Goal: Check status: Check status

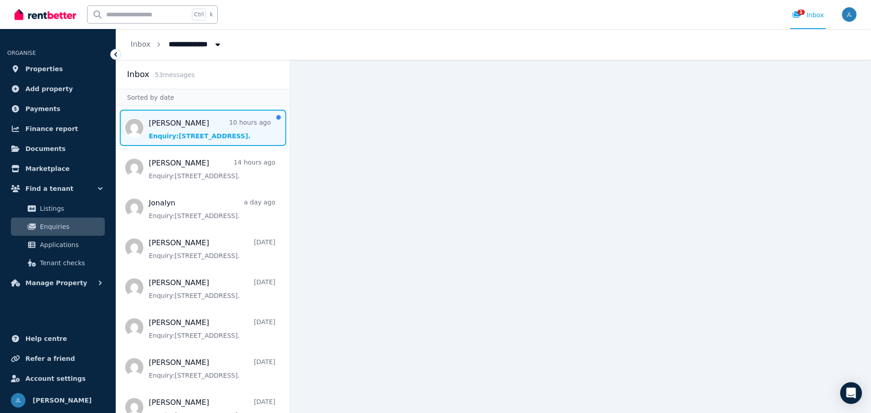
click at [230, 127] on span "Message list" at bounding box center [203, 128] width 174 height 36
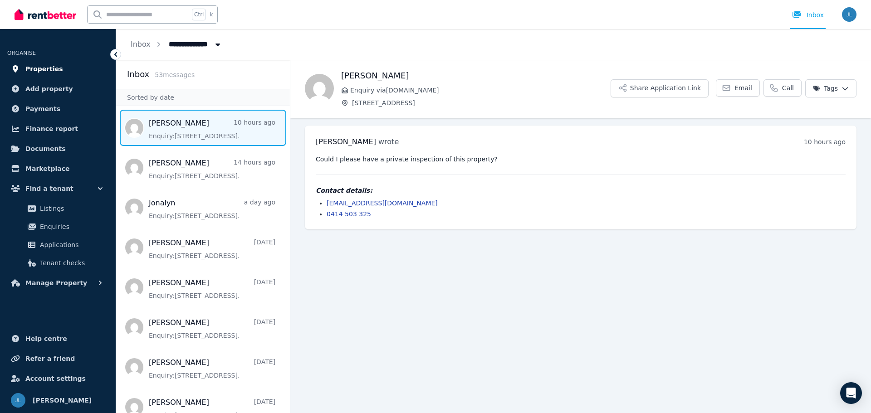
click at [51, 70] on span "Properties" at bounding box center [44, 69] width 38 height 11
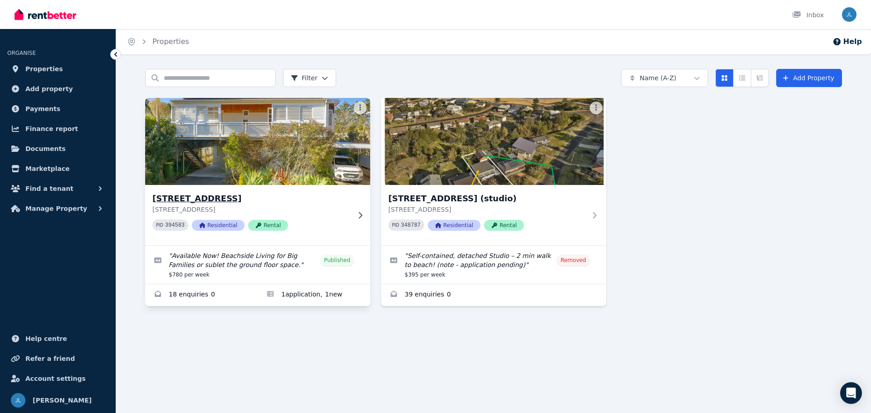
click at [264, 161] on img at bounding box center [258, 142] width 236 height 92
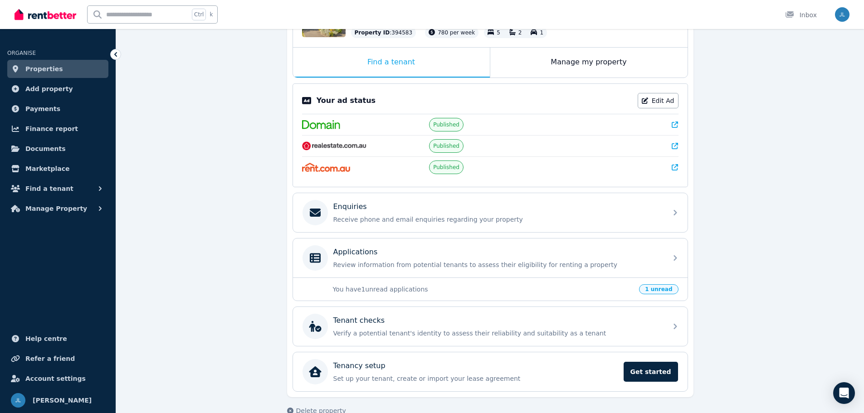
scroll to position [136, 0]
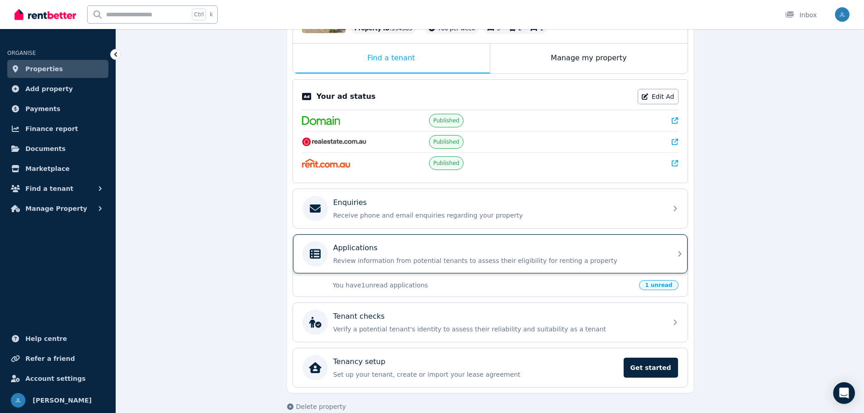
click at [389, 250] on div "Applications" at bounding box center [497, 248] width 328 height 11
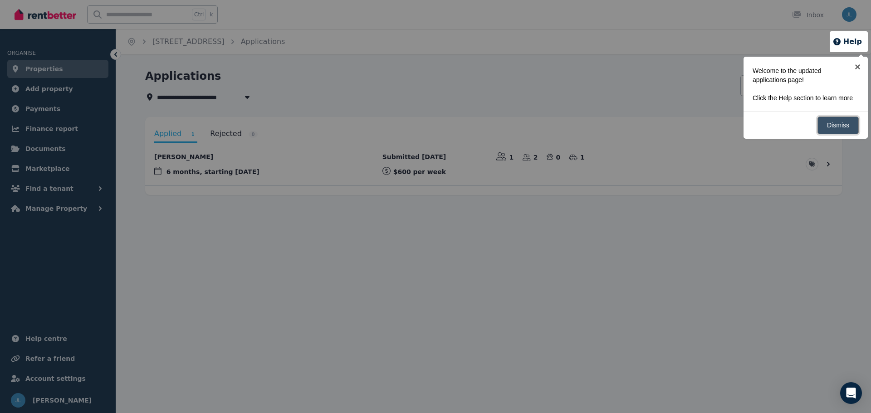
click at [842, 128] on link "Dismiss" at bounding box center [837, 126] width 41 height 18
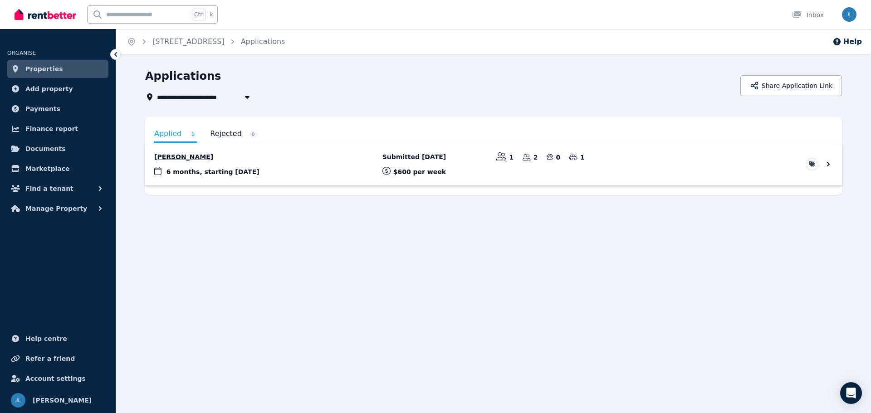
click at [221, 170] on link "View application: Rebecca Fearon" at bounding box center [493, 164] width 697 height 42
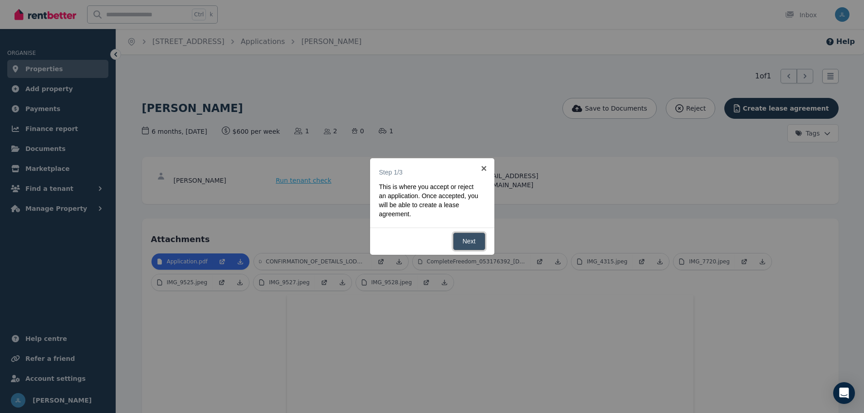
click at [467, 238] on link "Next" at bounding box center [469, 242] width 32 height 18
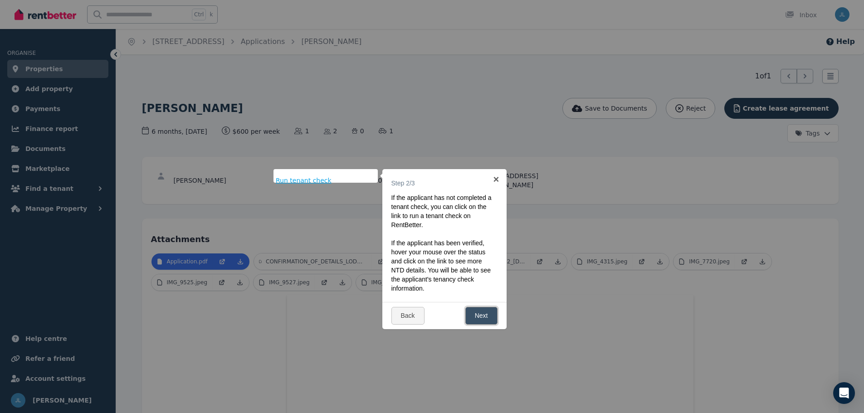
click at [491, 318] on link "Next" at bounding box center [481, 316] width 32 height 18
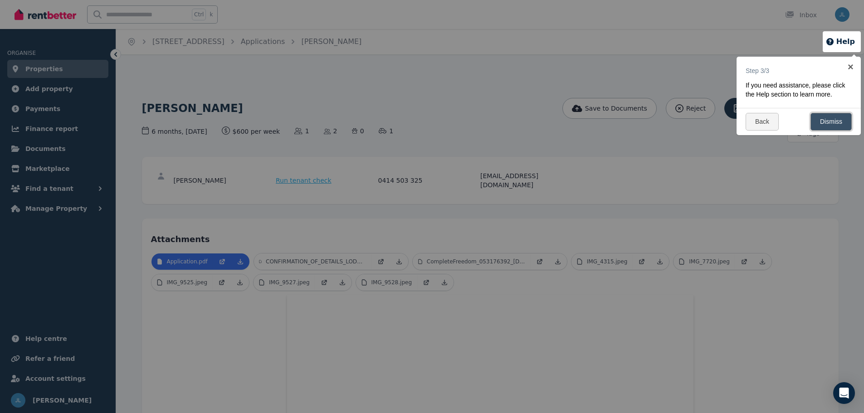
click at [836, 126] on link "Dismiss" at bounding box center [831, 122] width 41 height 18
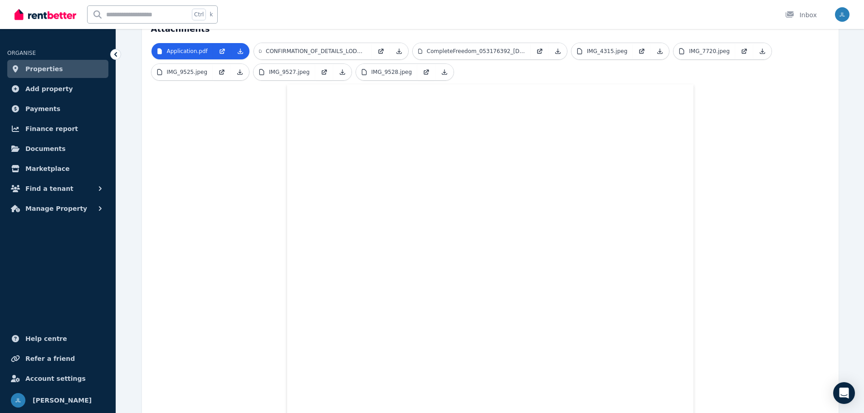
scroll to position [211, 0]
